Goal: Task Accomplishment & Management: Manage account settings

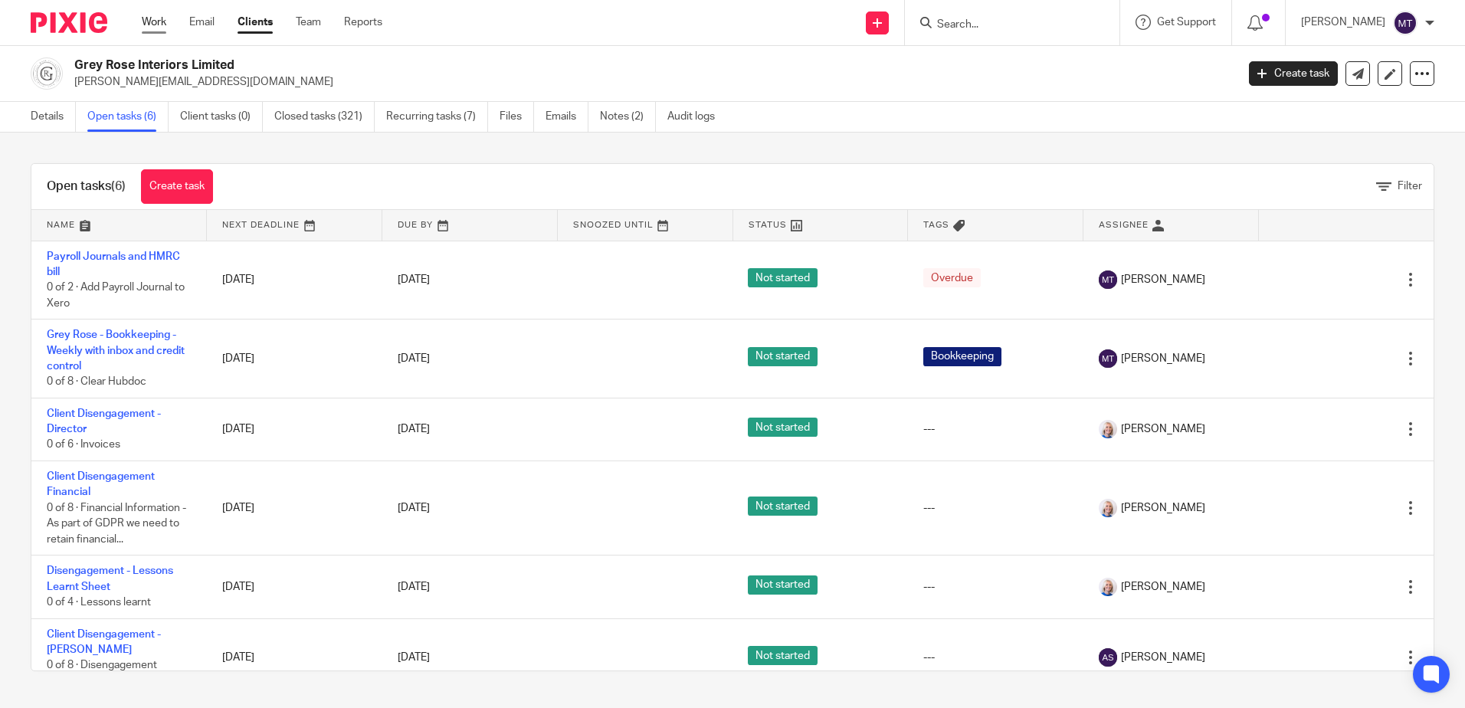
click at [153, 21] on link "Work" at bounding box center [154, 22] width 25 height 15
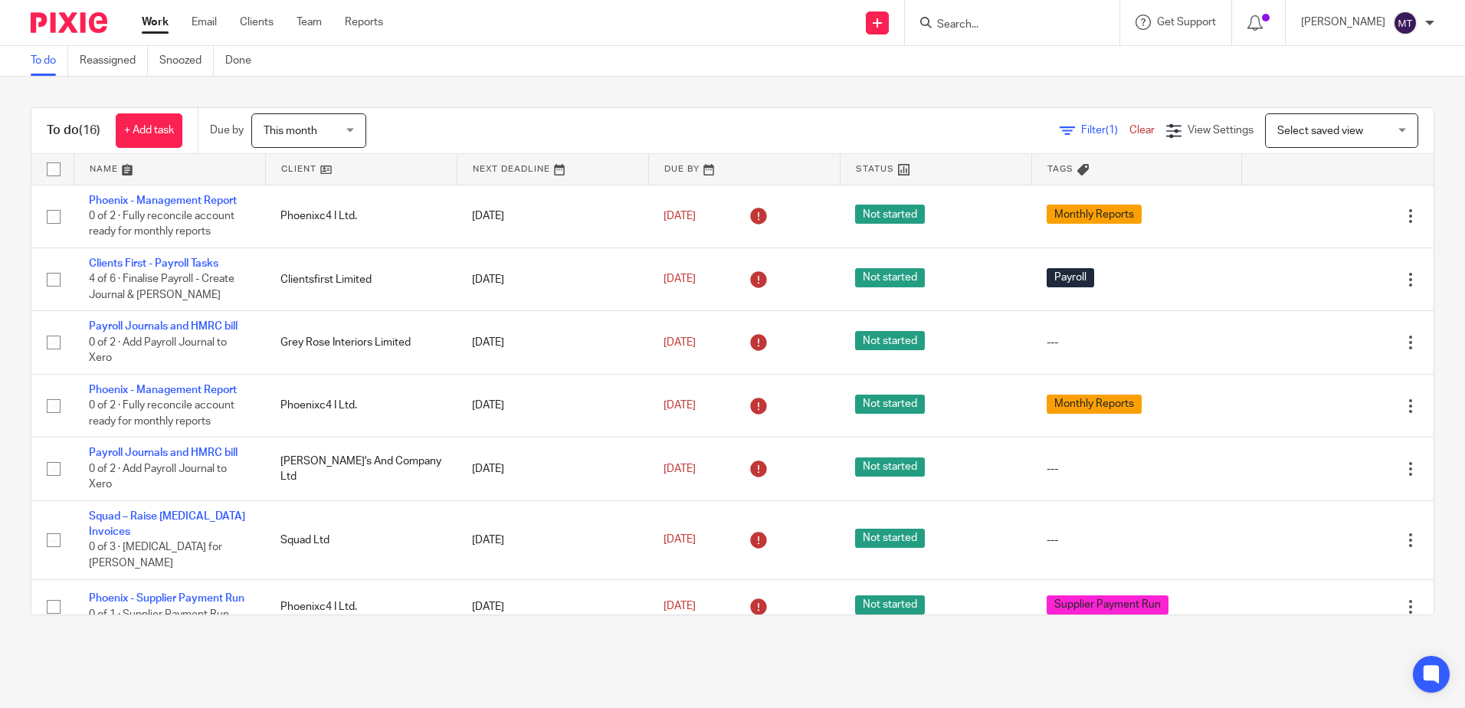
click at [281, 165] on link at bounding box center [361, 169] width 191 height 31
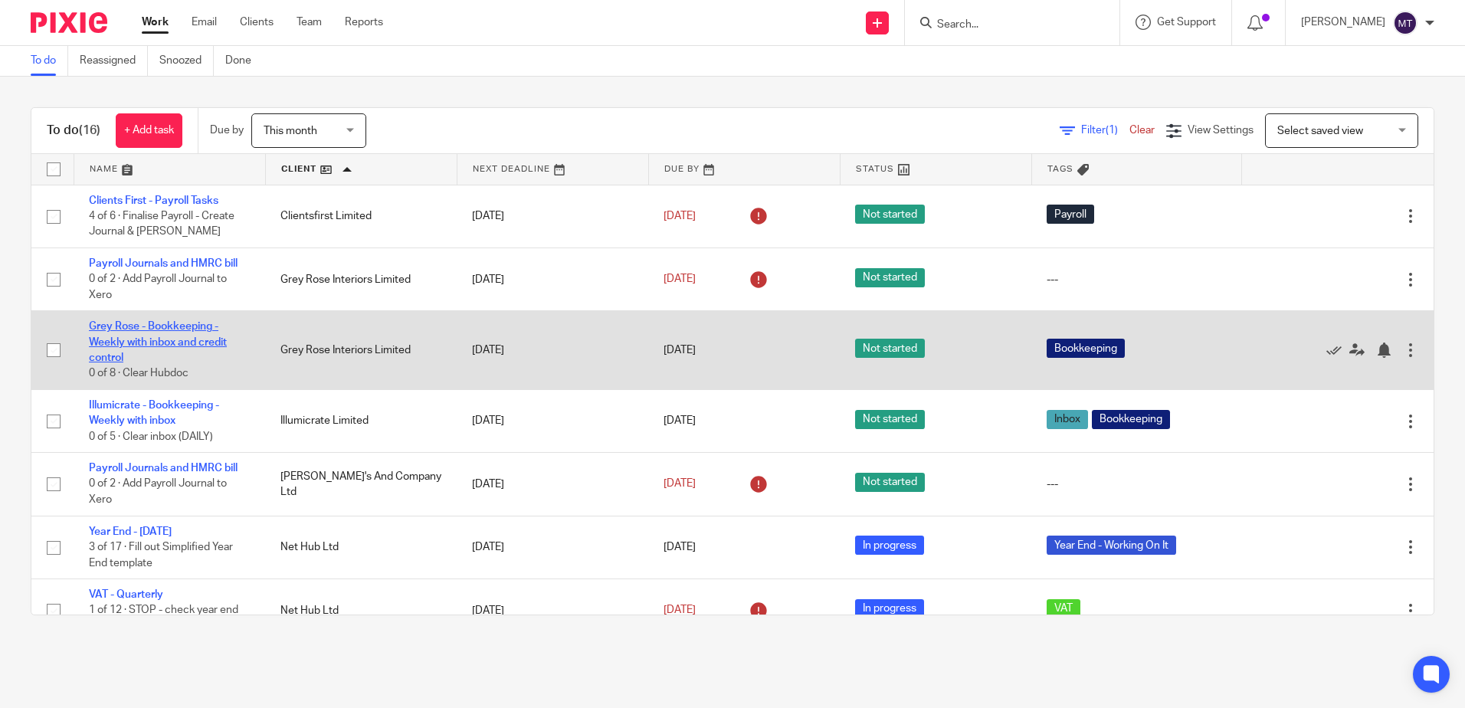
click at [174, 337] on link "Grey Rose - Bookkeeping - Weekly with inbox and credit control" at bounding box center [158, 342] width 138 height 42
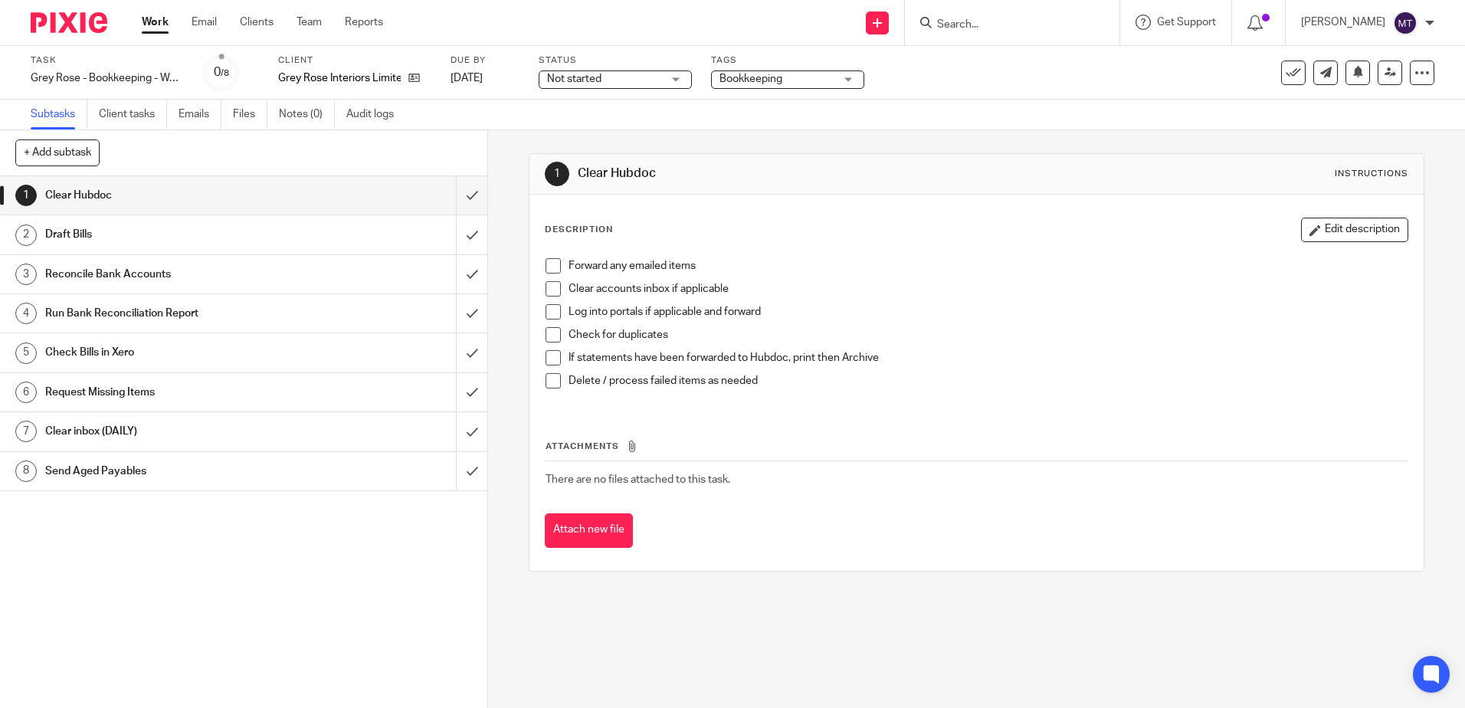
click at [153, 18] on link "Work" at bounding box center [155, 22] width 27 height 15
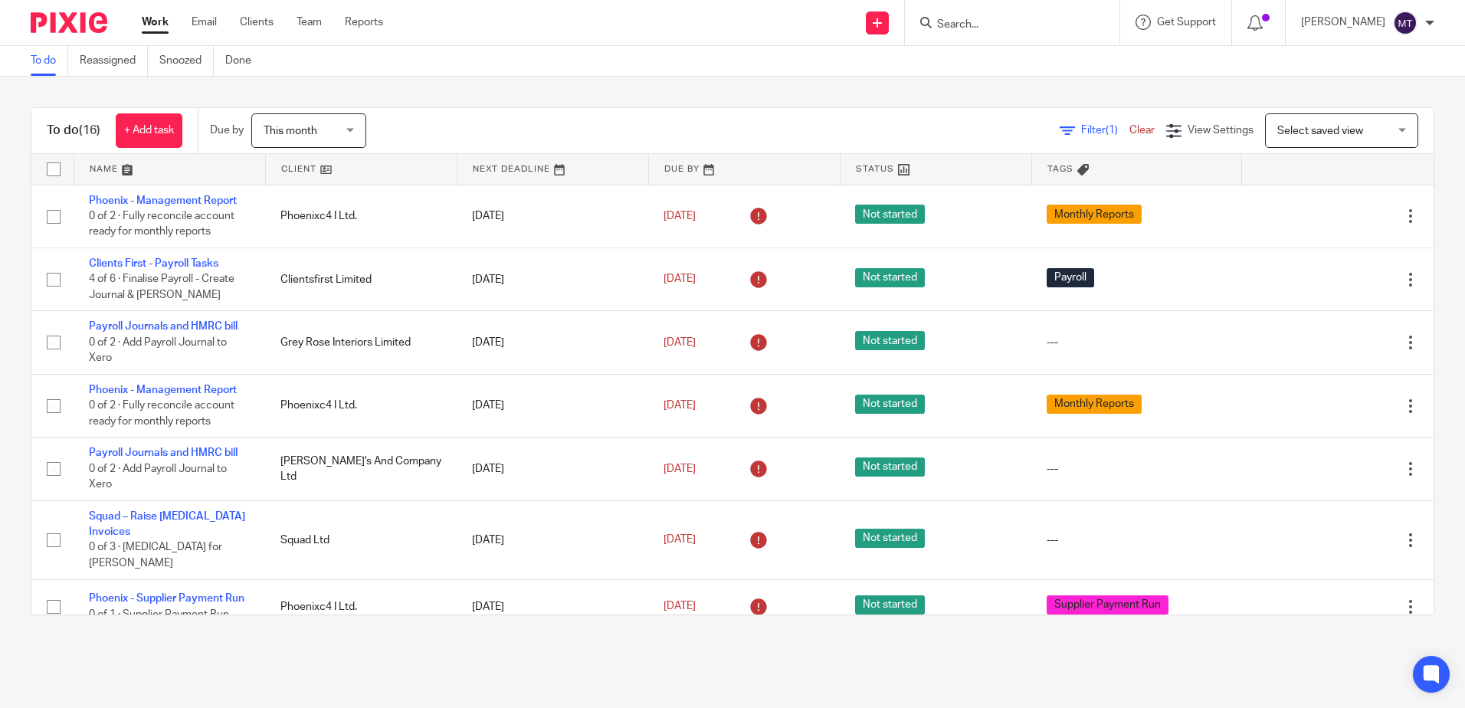
click at [293, 167] on link at bounding box center [361, 169] width 191 height 31
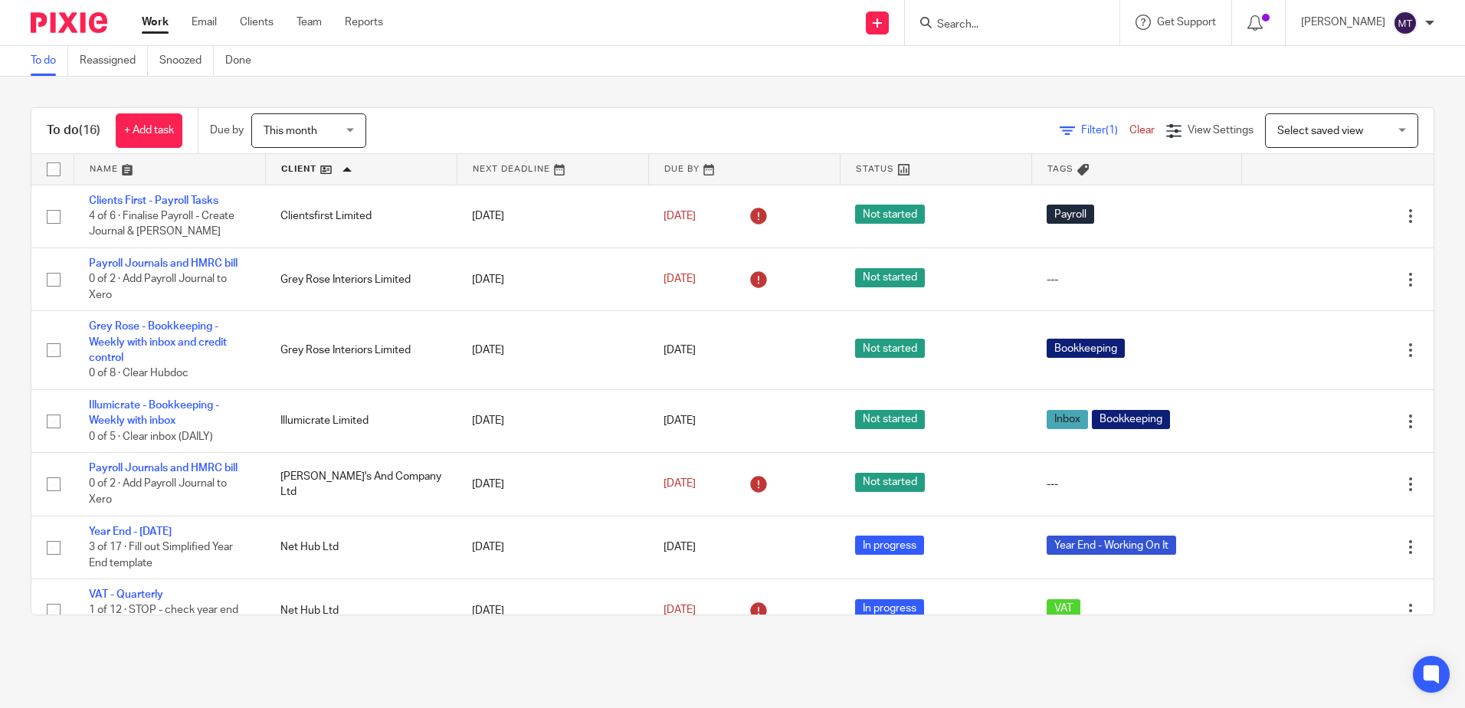
click at [970, 28] on input "Search" at bounding box center [1004, 25] width 138 height 14
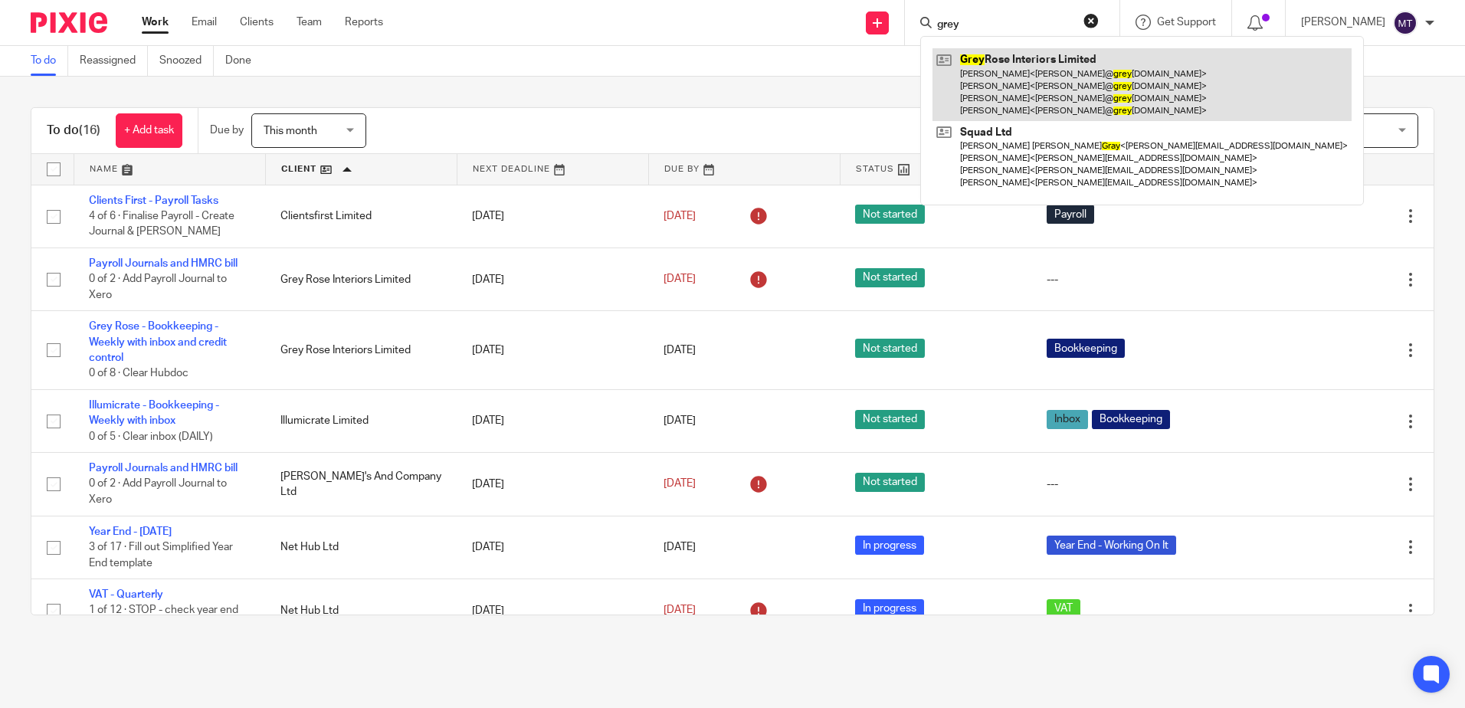
type input "grey"
click at [1009, 70] on link at bounding box center [1141, 84] width 419 height 73
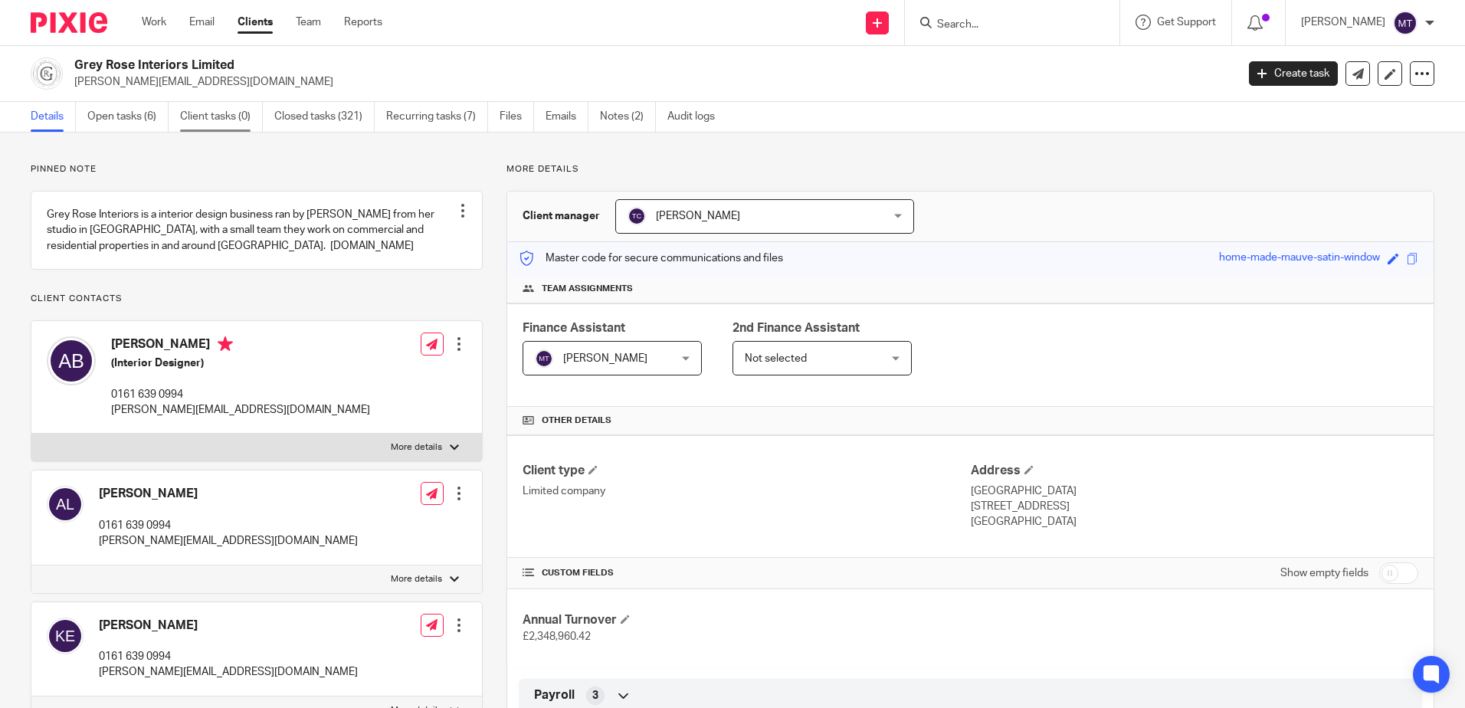
click at [211, 114] on link "Client tasks (0)" at bounding box center [221, 117] width 83 height 30
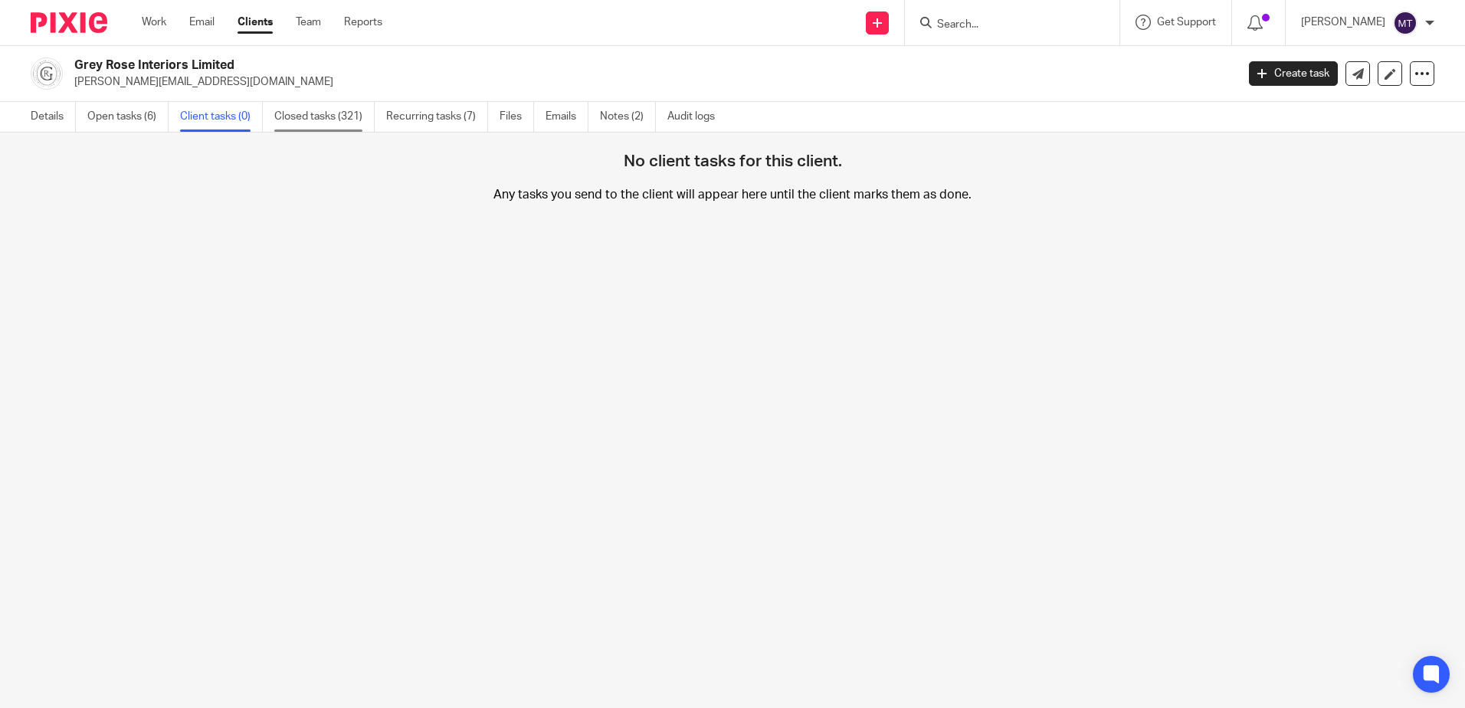
click at [305, 113] on link "Closed tasks (321)" at bounding box center [324, 117] width 100 height 30
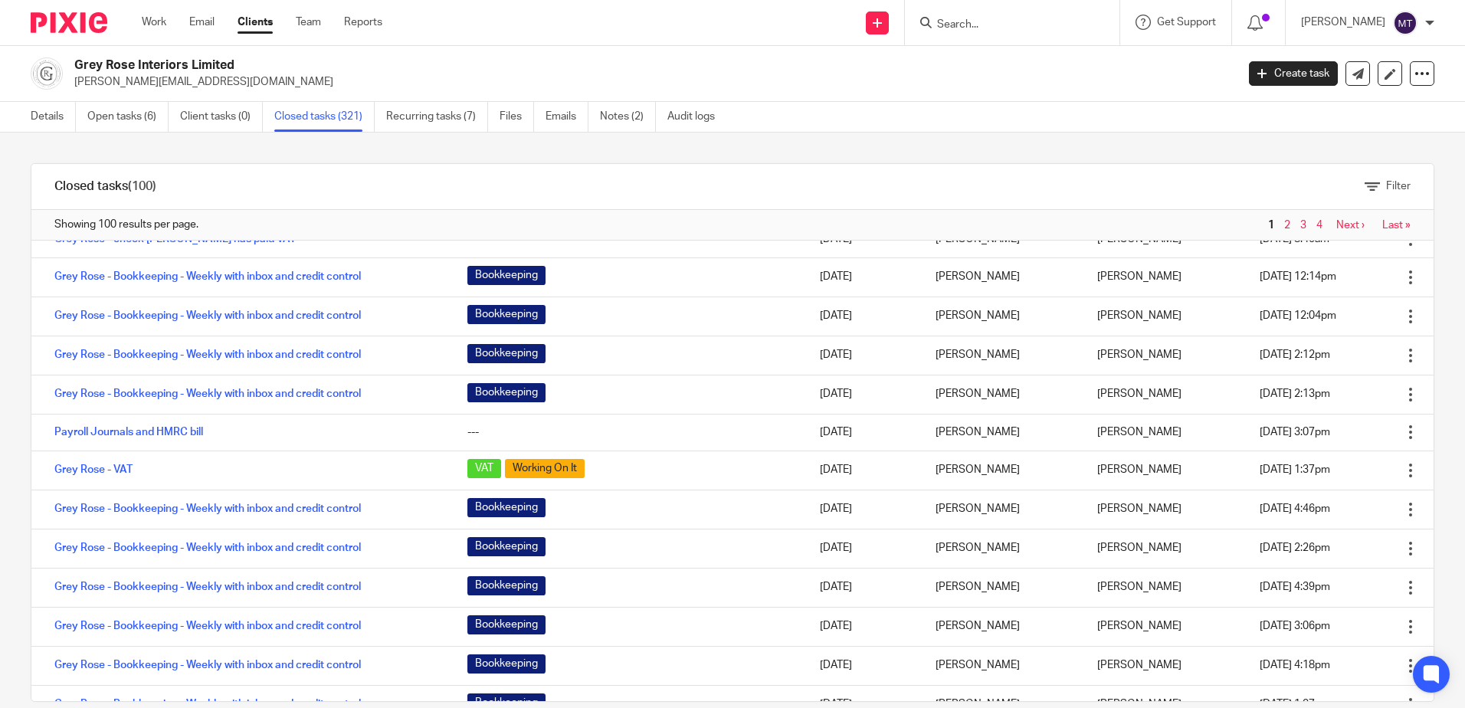
scroll to position [306, 0]
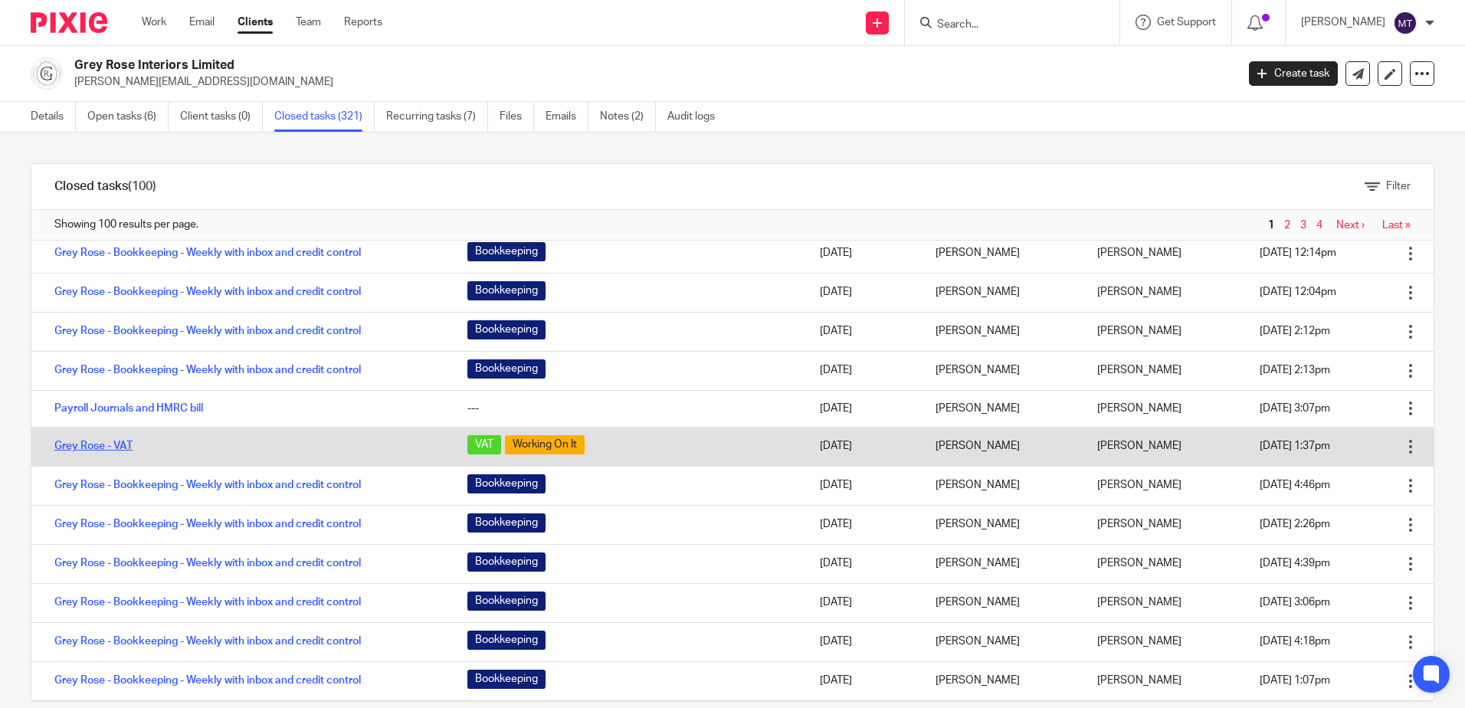
click at [109, 445] on link "Grey Rose - VAT" at bounding box center [93, 446] width 78 height 11
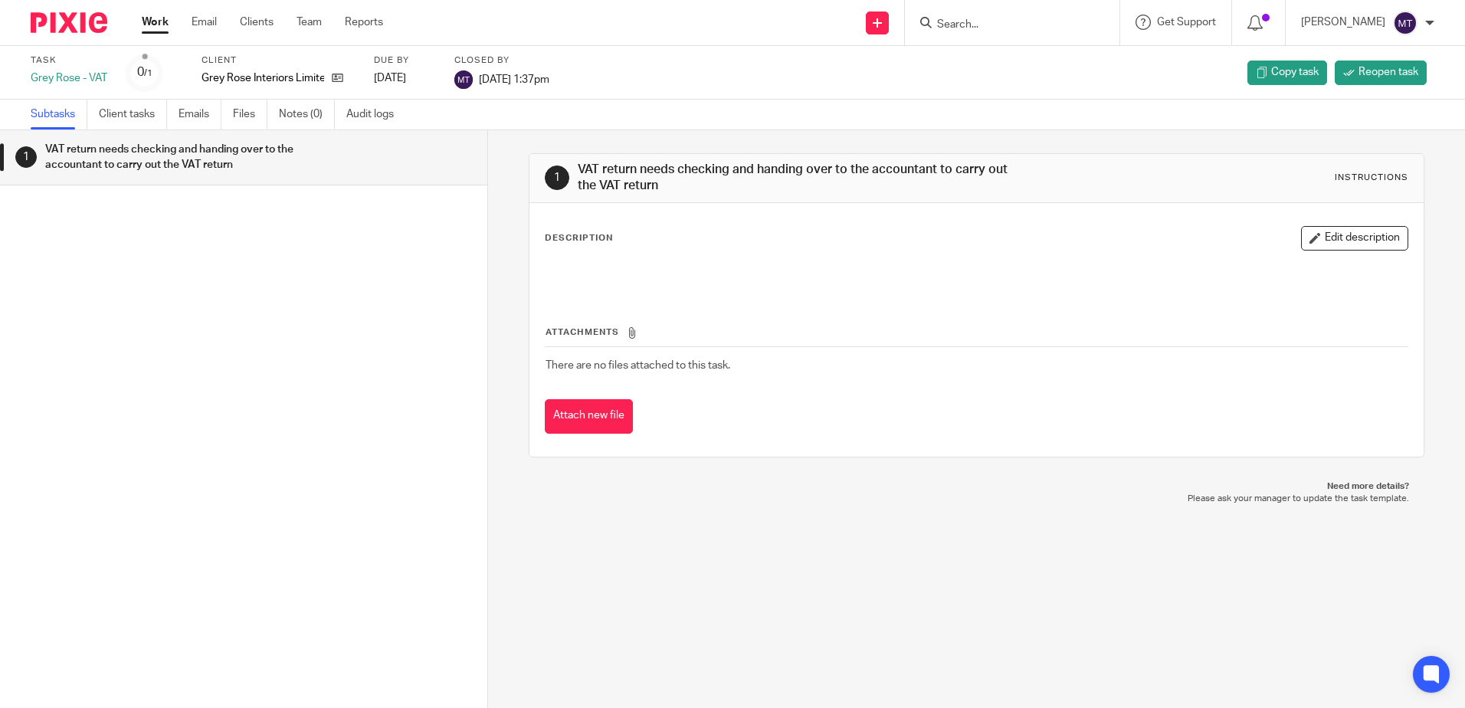
click at [154, 20] on link "Work" at bounding box center [155, 22] width 27 height 15
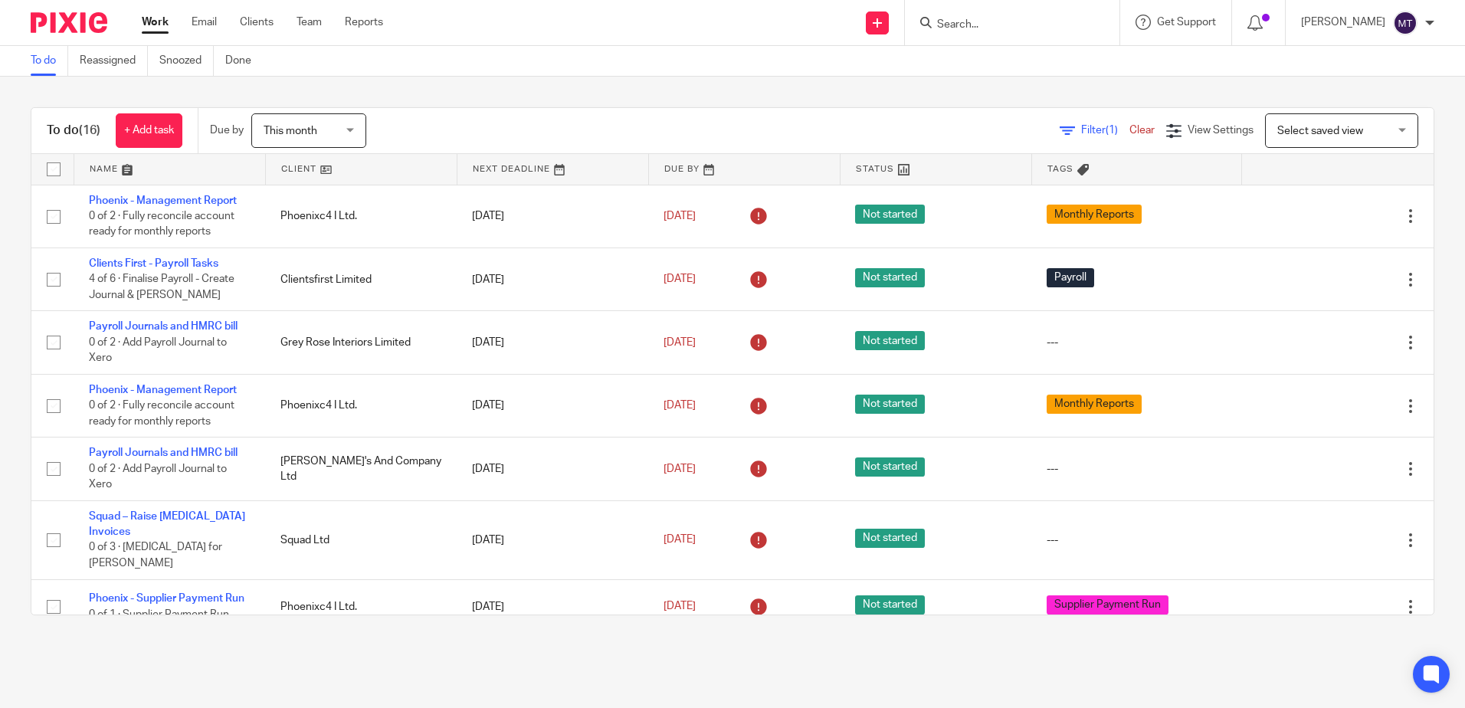
click at [288, 166] on link at bounding box center [361, 169] width 191 height 31
